Goal: Task Accomplishment & Management: Complete application form

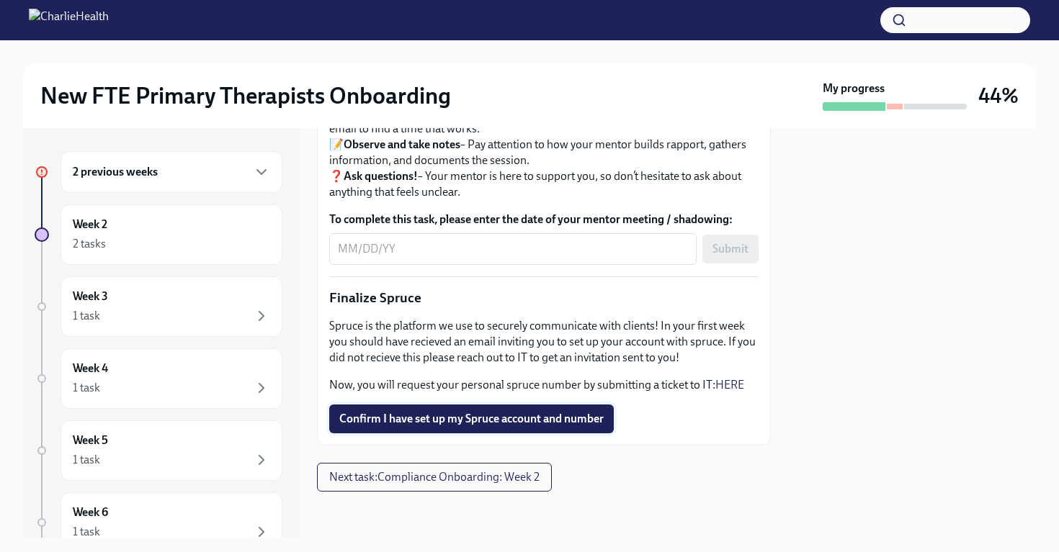
click at [560, 418] on span "Confirm I have set up my Spruce account and number" at bounding box center [471, 419] width 264 height 14
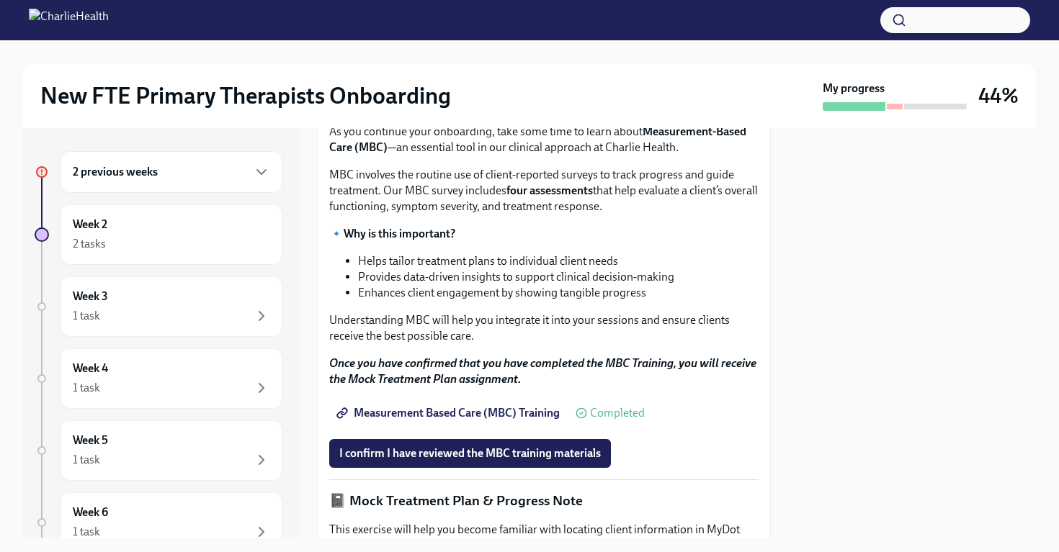
scroll to position [656, 0]
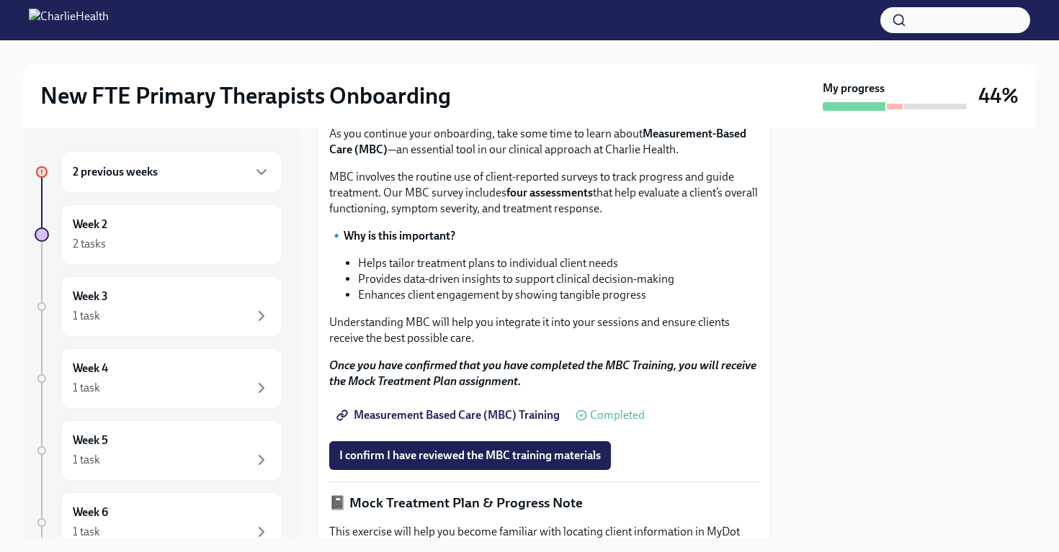
click at [174, 184] on div "2 previous weeks" at bounding box center [171, 172] width 222 height 42
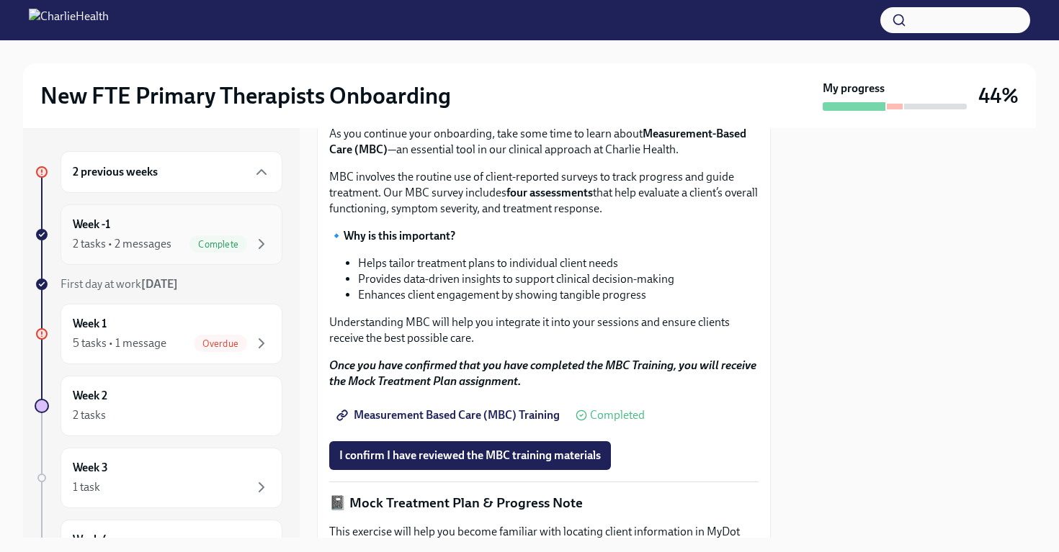
click at [171, 250] on div "2 tasks • 2 messages Complete" at bounding box center [171, 243] width 197 height 17
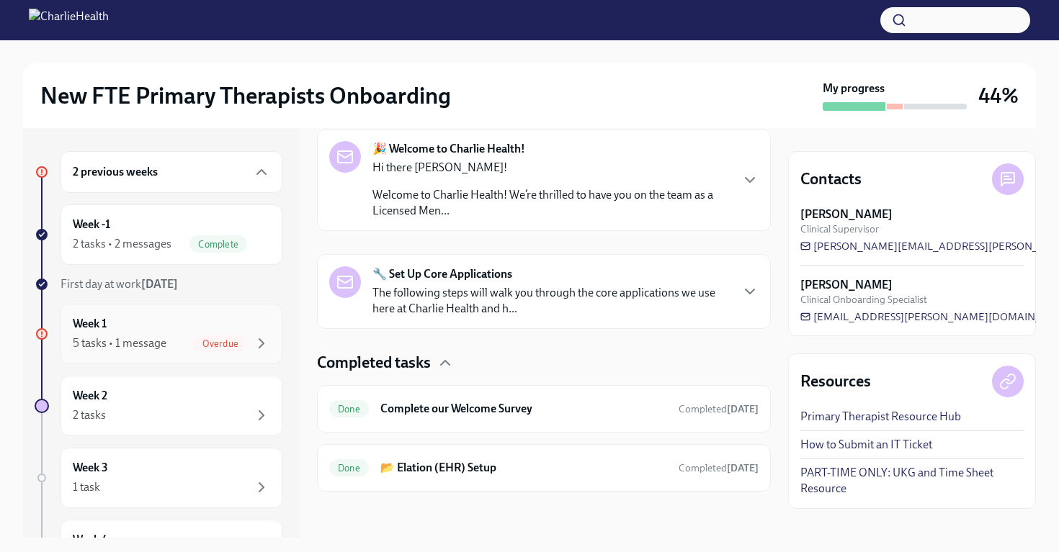
click at [231, 346] on span "Overdue" at bounding box center [220, 343] width 53 height 11
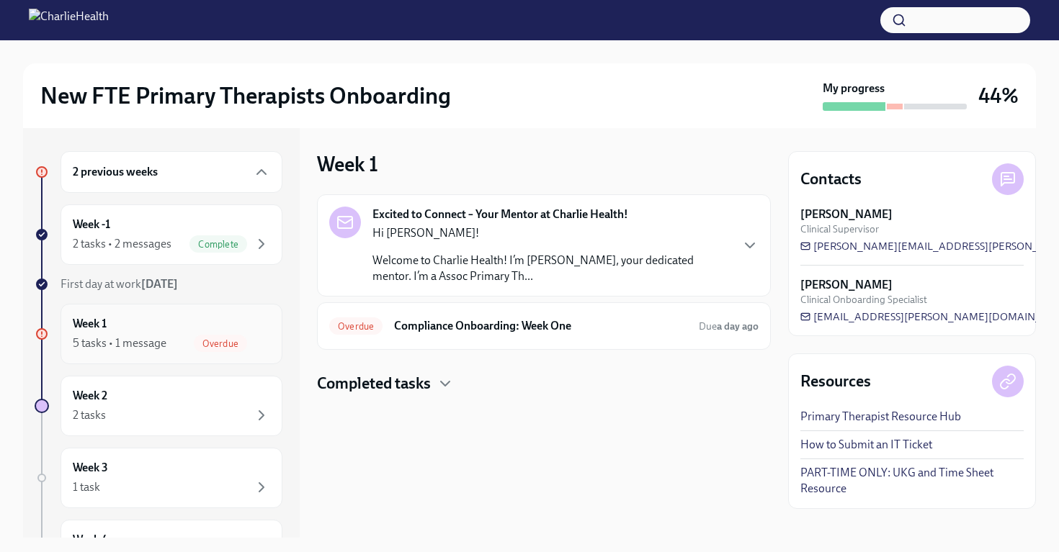
click at [215, 343] on span "Overdue" at bounding box center [220, 343] width 53 height 11
click at [229, 346] on span "Overdue" at bounding box center [220, 343] width 53 height 11
click at [176, 259] on div "Week -1 2 tasks • 2 messages Complete" at bounding box center [171, 235] width 222 height 60
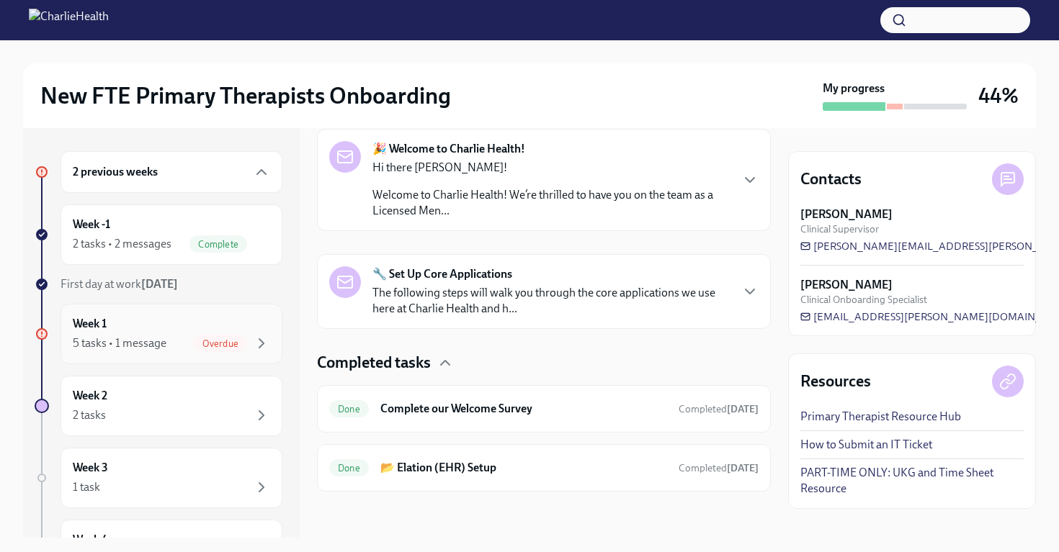
click at [192, 350] on div "5 tasks • 1 message Overdue" at bounding box center [171, 343] width 197 height 17
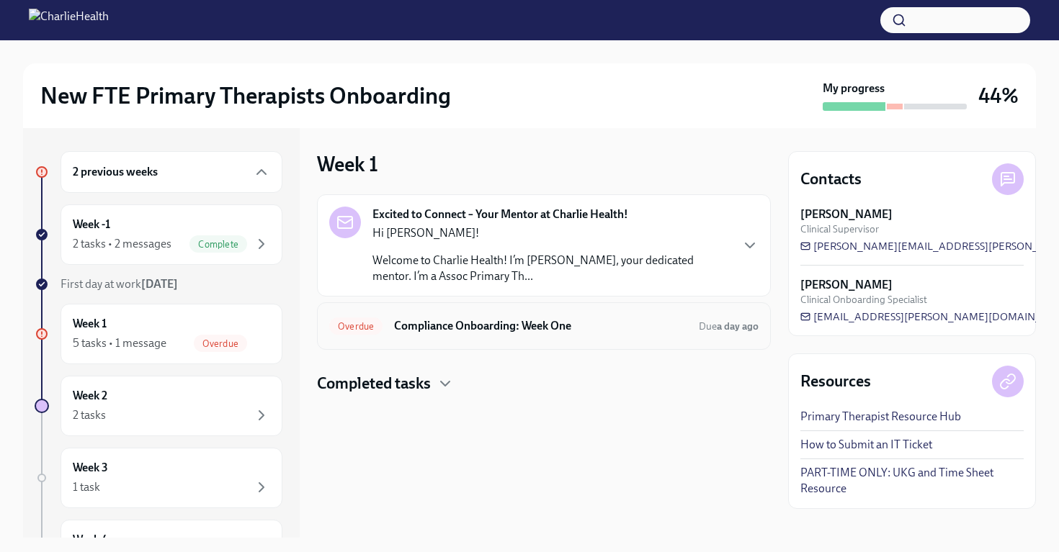
click at [518, 329] on h6 "Compliance Onboarding: Week One" at bounding box center [540, 326] width 293 height 16
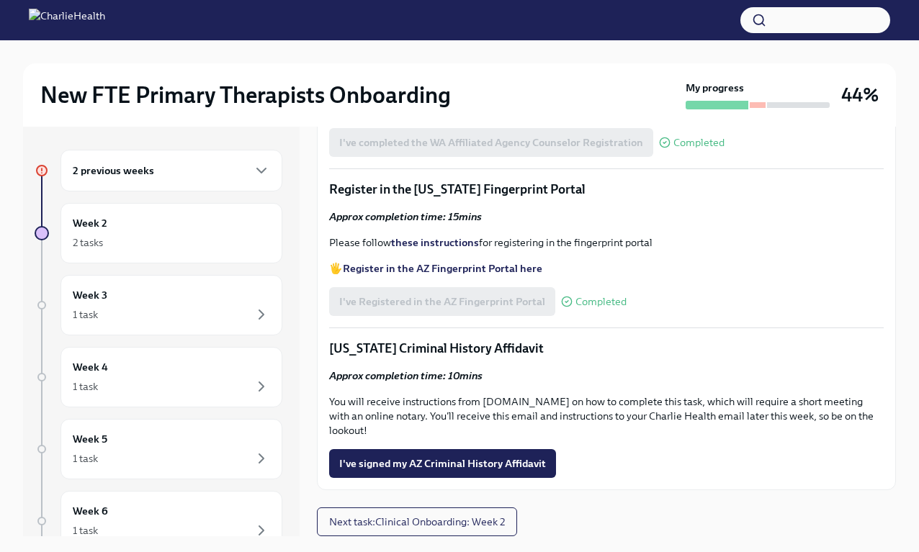
scroll to position [1862, 0]
click at [194, 172] on div "2 previous weeks" at bounding box center [171, 170] width 197 height 17
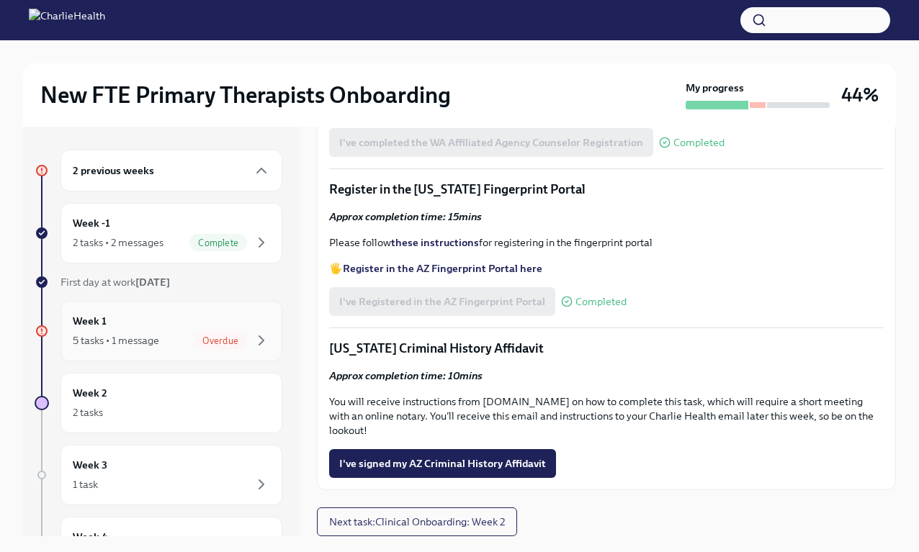
click at [185, 336] on div "5 tasks • 1 message Overdue" at bounding box center [171, 340] width 197 height 17
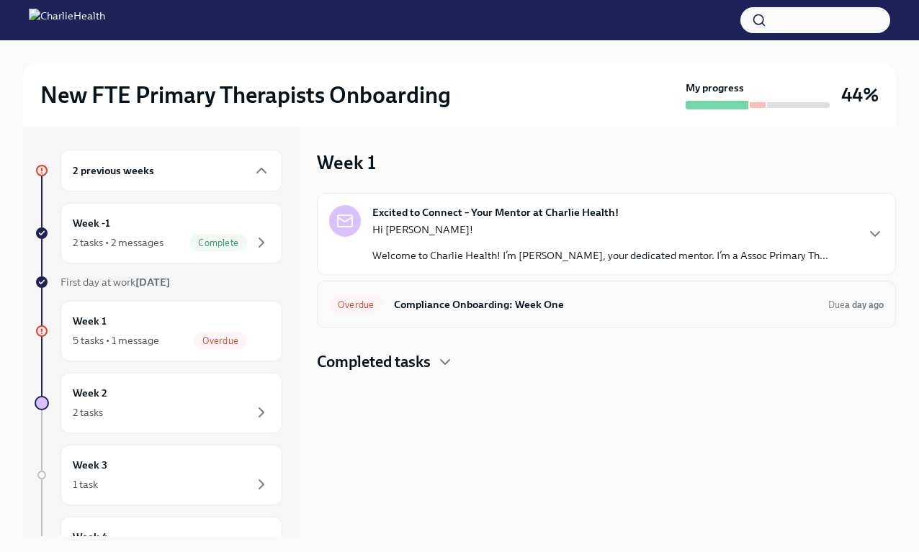
click at [522, 307] on h6 "Compliance Onboarding: Week One" at bounding box center [605, 305] width 423 height 16
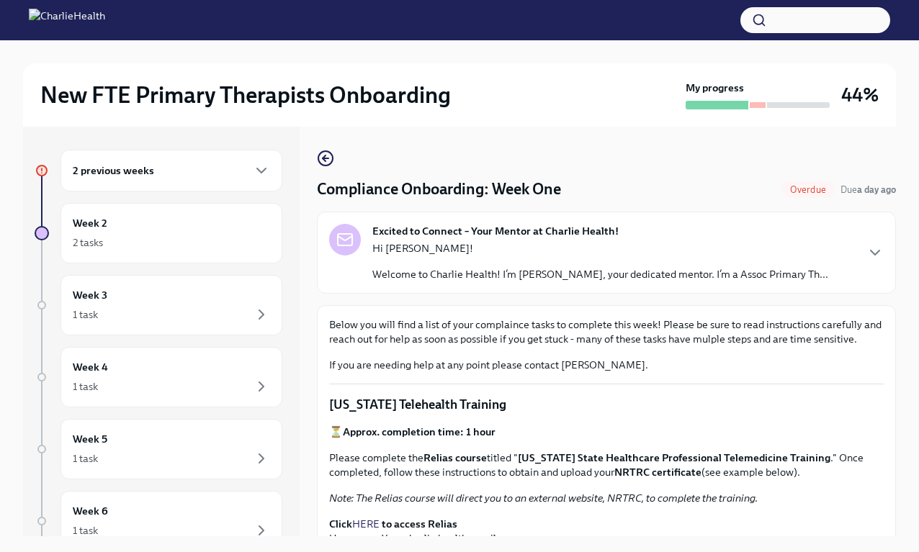
click at [231, 169] on div "2 previous weeks" at bounding box center [171, 170] width 197 height 17
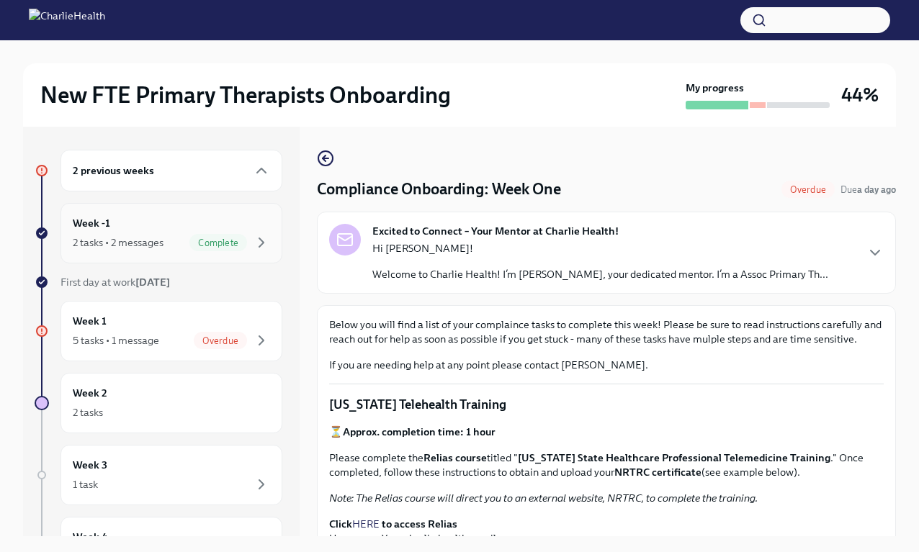
click at [201, 228] on div "Week -1 2 tasks • 2 messages Complete" at bounding box center [171, 233] width 197 height 36
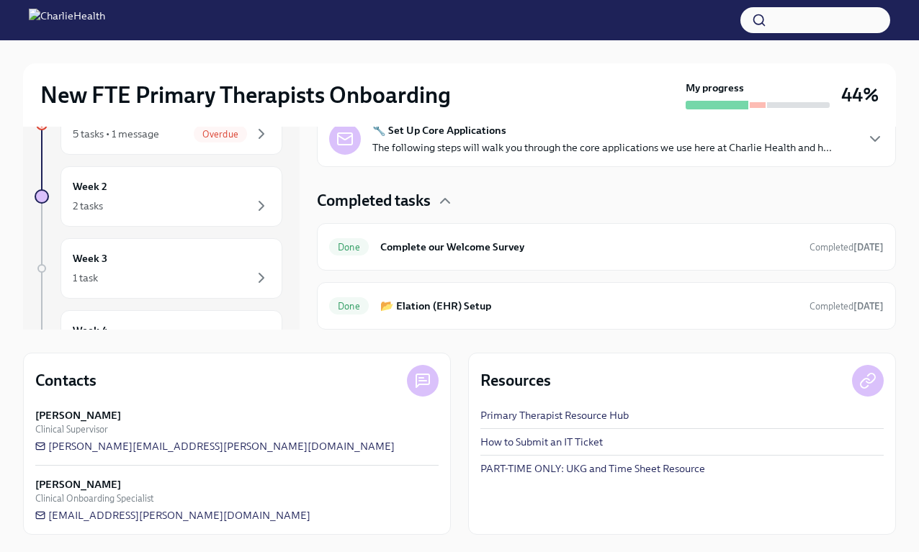
scroll to position [207, 0]
click at [506, 247] on h6 "Complete our Welcome Survey" at bounding box center [589, 247] width 418 height 16
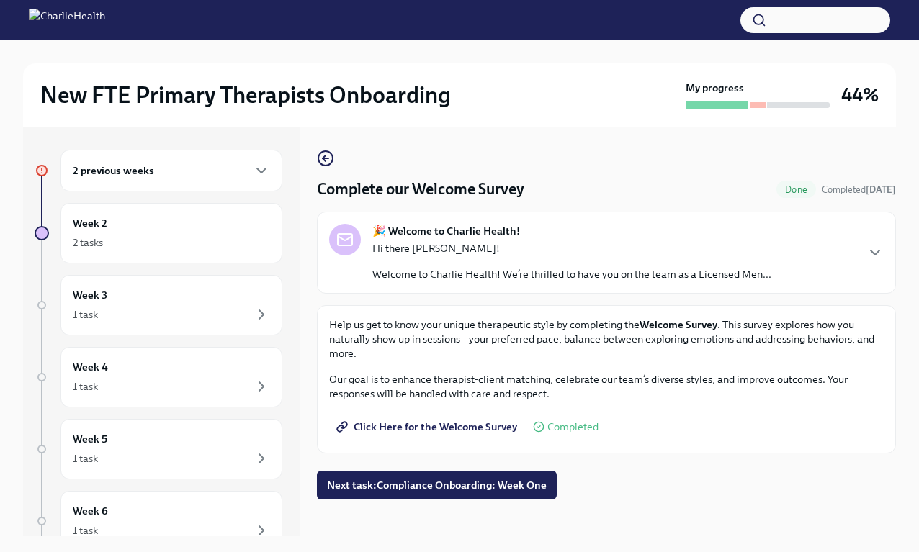
click at [730, 262] on div "Hi there [PERSON_NAME]! Welcome to Charlie Health! We’re thrilled to have you o…" at bounding box center [571, 261] width 399 height 40
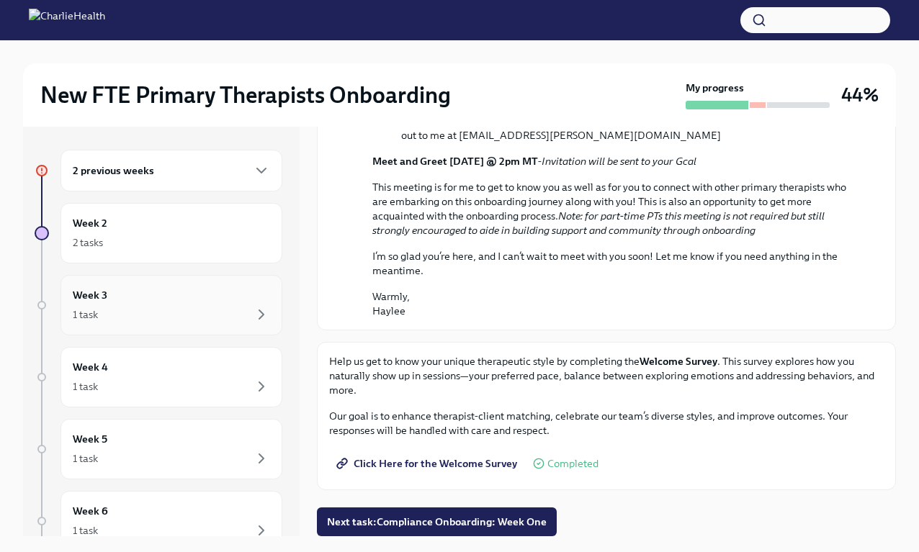
scroll to position [737, 0]
click at [188, 163] on div "2 previous weeks" at bounding box center [171, 170] width 197 height 17
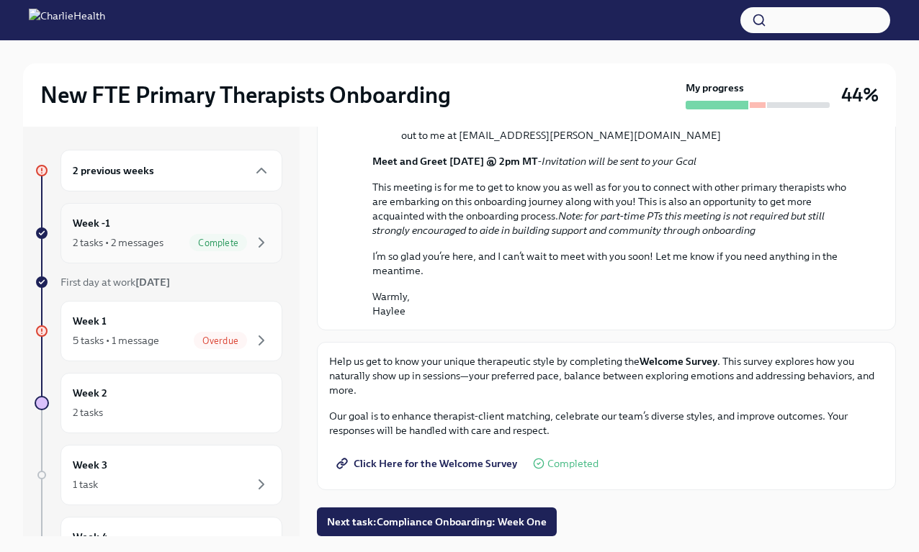
click at [176, 235] on div "2 tasks • 2 messages Complete" at bounding box center [171, 242] width 197 height 17
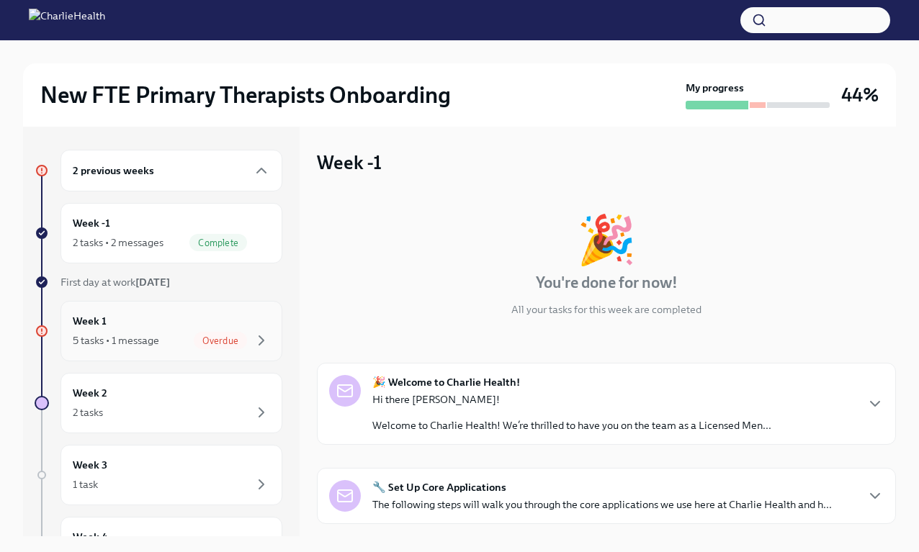
click at [162, 338] on div "5 tasks • 1 message Overdue" at bounding box center [171, 340] width 197 height 17
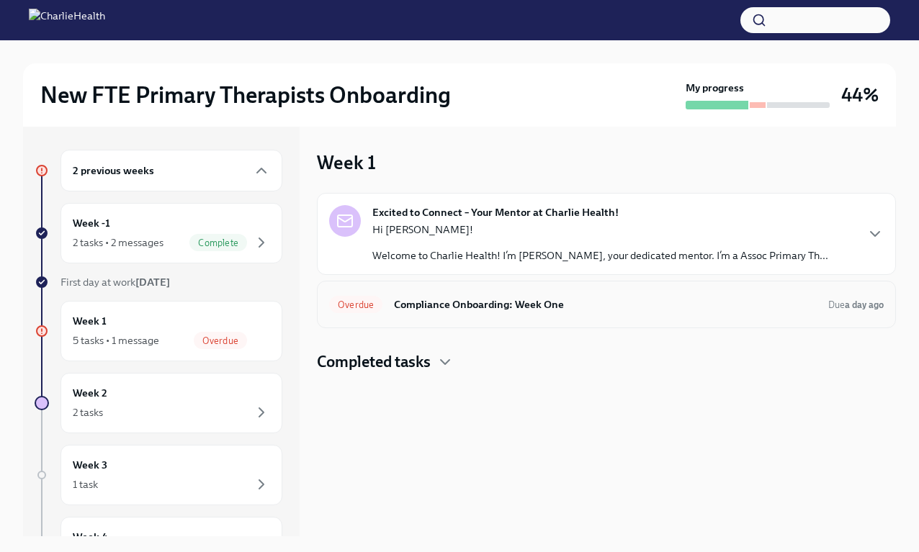
click at [611, 305] on h6 "Compliance Onboarding: Week One" at bounding box center [605, 305] width 423 height 16
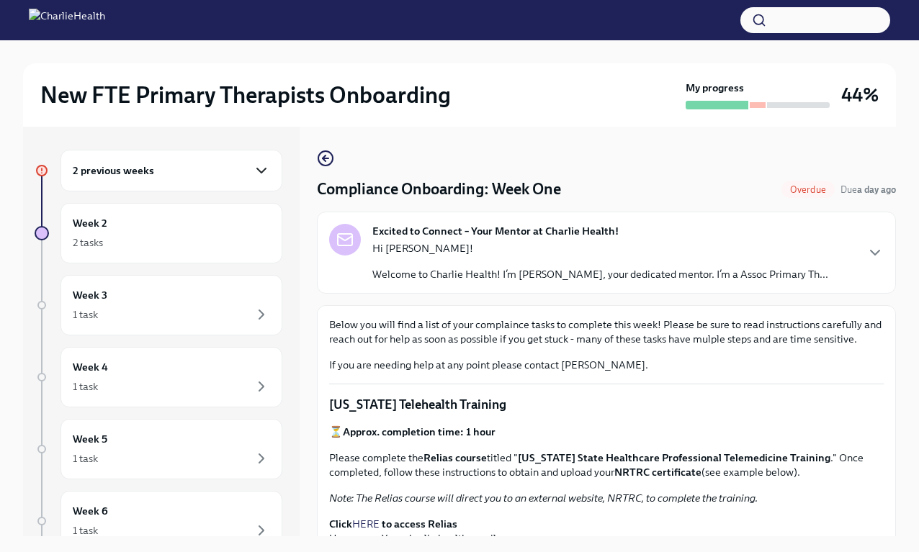
click at [261, 176] on icon "button" at bounding box center [261, 170] width 17 height 17
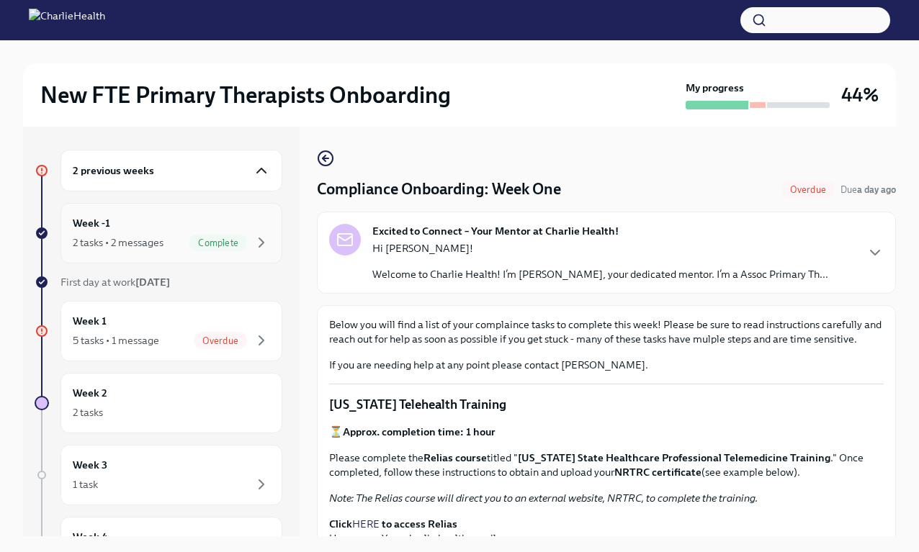
click at [144, 238] on div "2 tasks • 2 messages" at bounding box center [118, 242] width 91 height 14
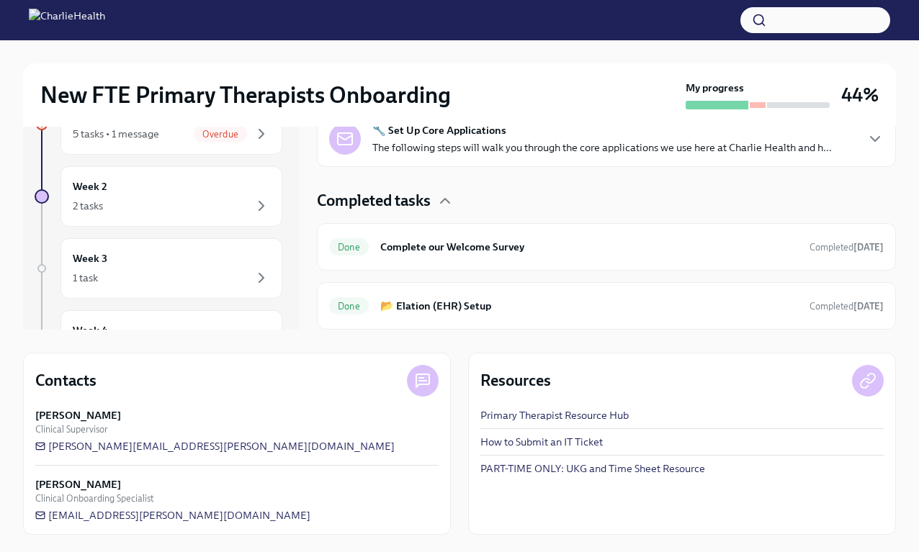
scroll to position [207, 0]
click at [531, 311] on h6 "📂 Elation (EHR) Setup" at bounding box center [589, 306] width 418 height 16
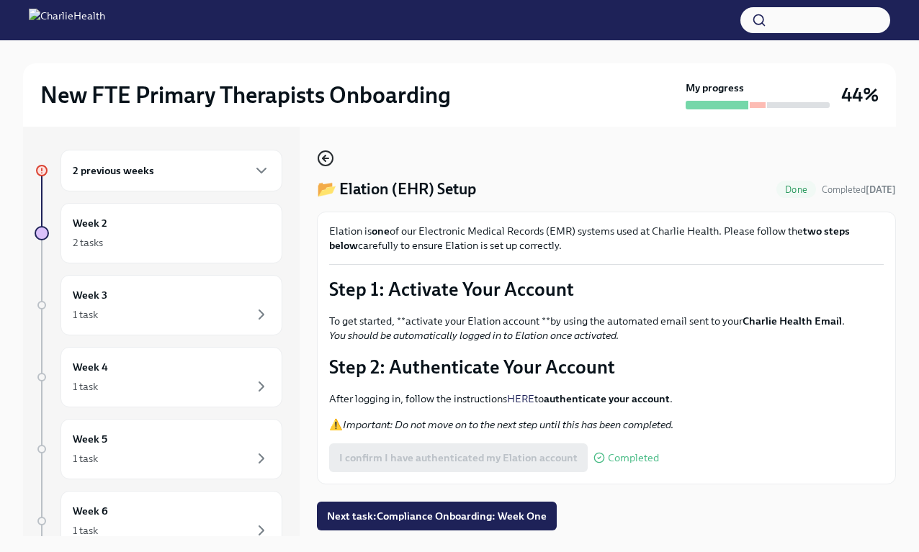
click at [323, 152] on circle "button" at bounding box center [325, 158] width 14 height 14
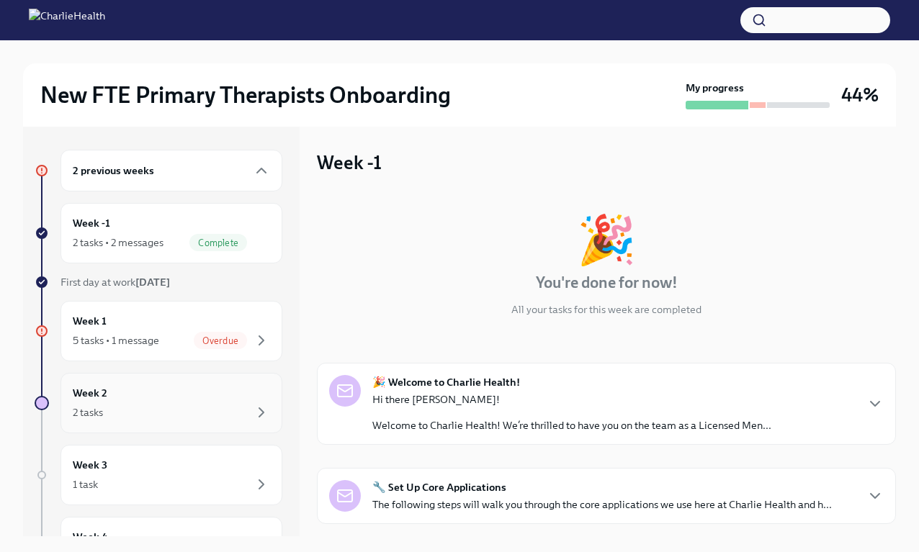
scroll to position [27, 0]
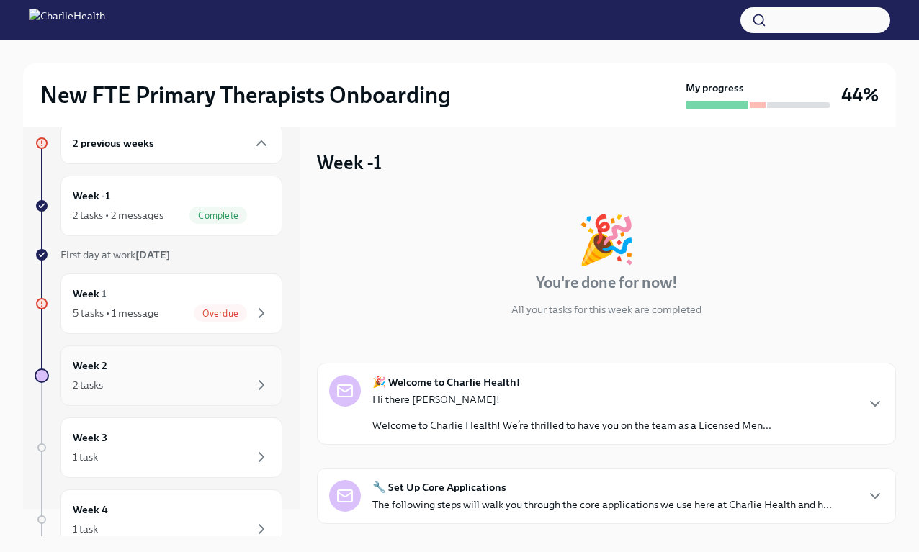
click at [143, 379] on div "2 tasks" at bounding box center [171, 385] width 197 height 17
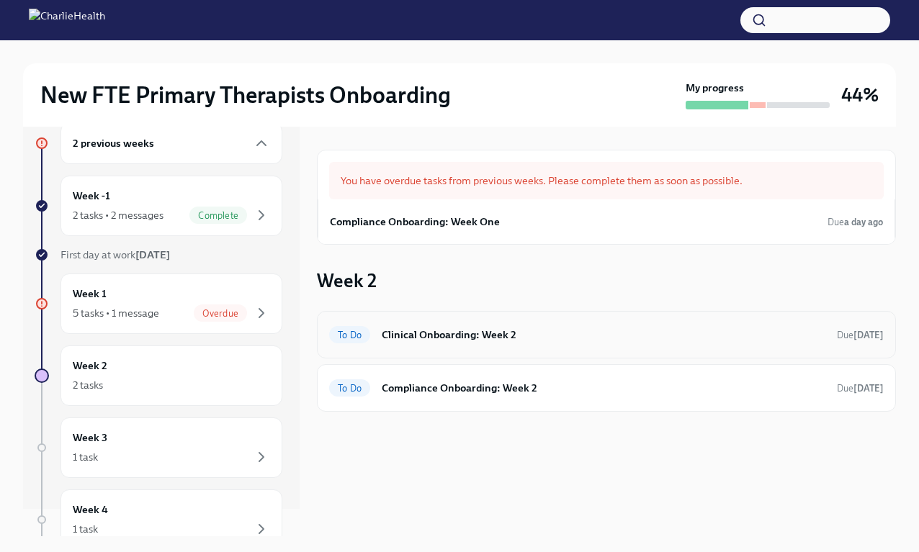
click at [524, 339] on h6 "Clinical Onboarding: Week 2" at bounding box center [604, 335] width 444 height 16
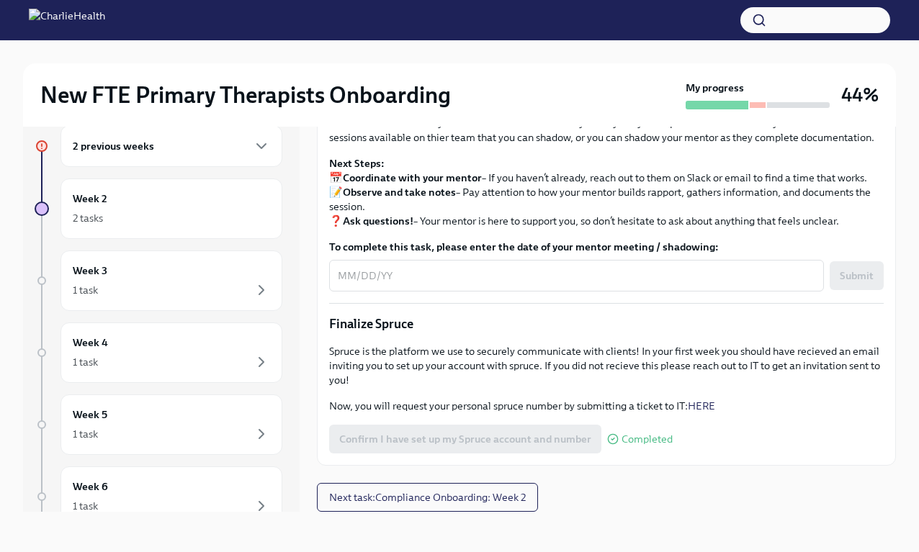
scroll to position [1503, 0]
